Goal: Information Seeking & Learning: Understand process/instructions

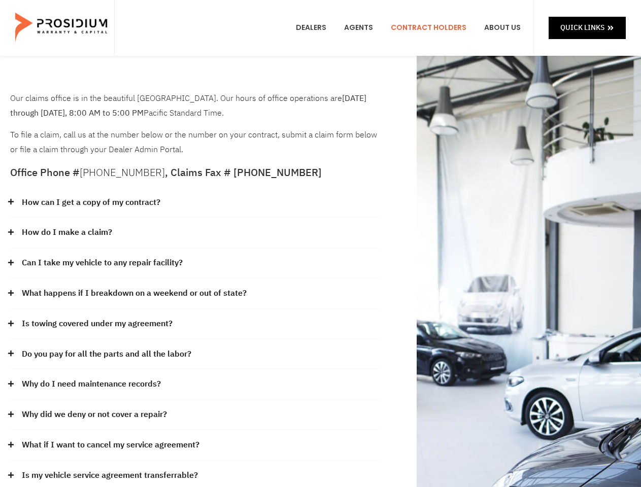
click at [320, 244] on div "How do I make a claim?" at bounding box center [194, 233] width 368 height 30
click at [194, 203] on div "How can I get a copy of my contract?" at bounding box center [194, 203] width 368 height 30
click at [90, 202] on link "How can I get a copy of my contract?" at bounding box center [91, 202] width 139 height 15
click at [194, 233] on div "How do I make a claim?" at bounding box center [194, 233] width 368 height 30
click at [66, 232] on link "How do I make a claim?" at bounding box center [67, 232] width 90 height 15
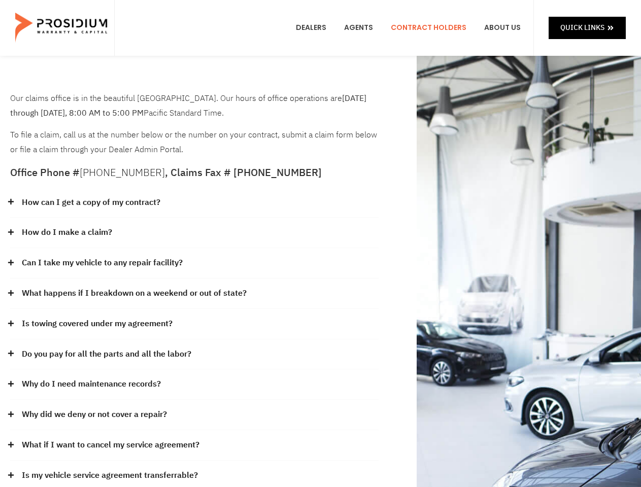
click at [194, 263] on div "Can I take my vehicle to any repair facility?" at bounding box center [194, 263] width 368 height 30
click at [103, 263] on link "Can I take my vehicle to any repair facility?" at bounding box center [102, 263] width 161 height 15
click at [194, 294] on link "What happens if I breakdown on a weekend or out of state?" at bounding box center [134, 293] width 225 height 15
click at [133, 293] on link "What happens if I breakdown on a weekend or out of state?" at bounding box center [134, 293] width 225 height 15
click at [194, 324] on div "Is towing covered under my agreement?" at bounding box center [194, 324] width 368 height 30
